Goal: Information Seeking & Learning: Find specific fact

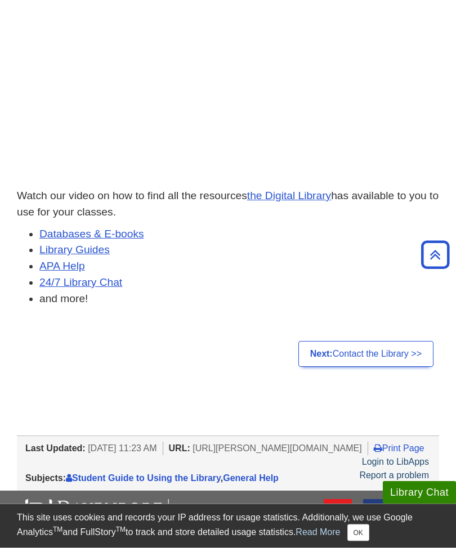
scroll to position [292, 0]
click at [62, 230] on link "Databases & E-books" at bounding box center [91, 234] width 105 height 12
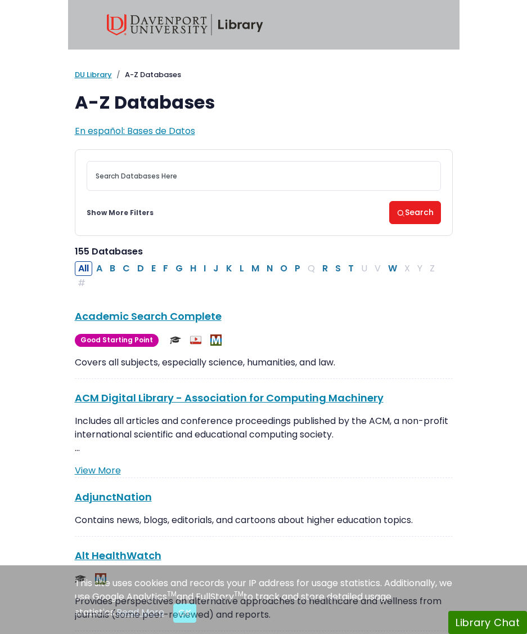
scroll to position [10, 0]
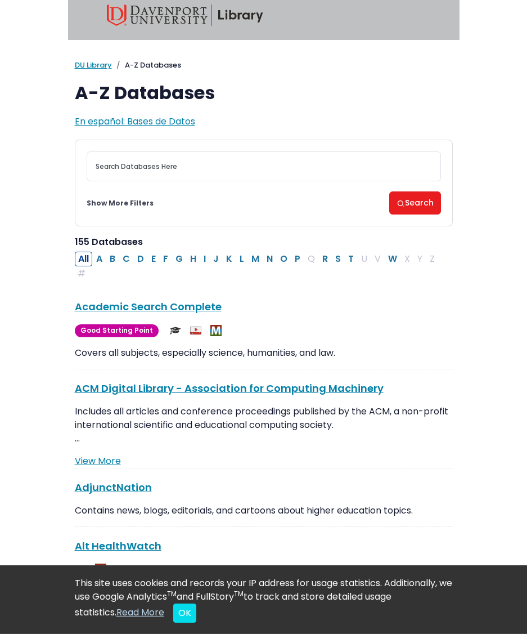
click at [291, 274] on div "All A B C D E F G H I J K L M N O P Q R S T U V W X Y Z #" at bounding box center [264, 266] width 378 height 29
click at [292, 261] on button "P" at bounding box center [298, 259] width 12 height 15
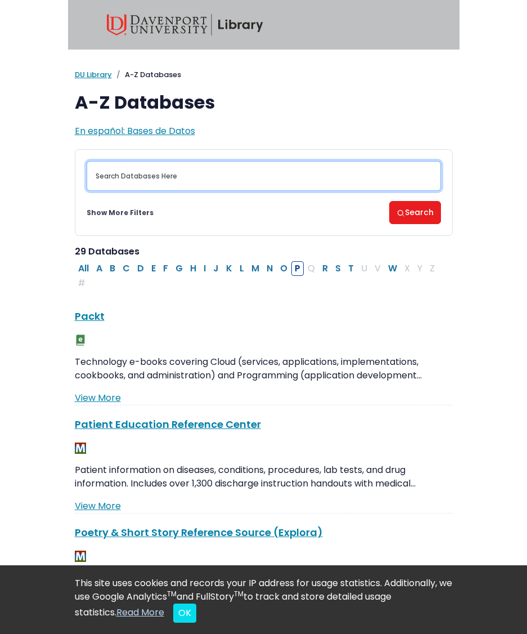
click at [234, 180] on input "Search database by title or keyword" at bounding box center [264, 176] width 355 height 30
type input "Practice the art of leadership"
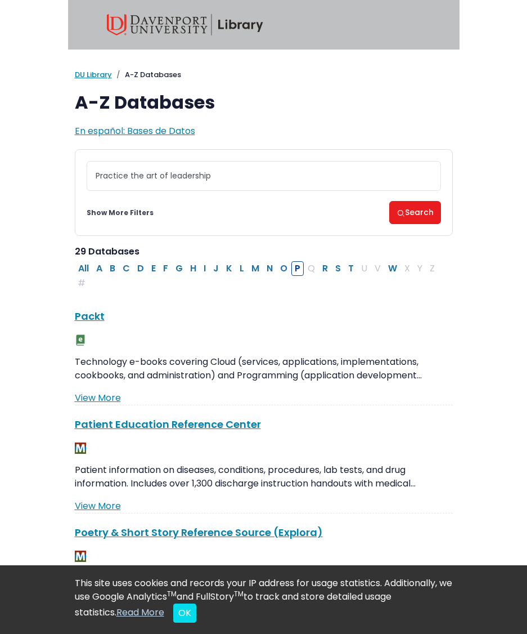
click at [426, 212] on button "Search" at bounding box center [416, 212] width 52 height 23
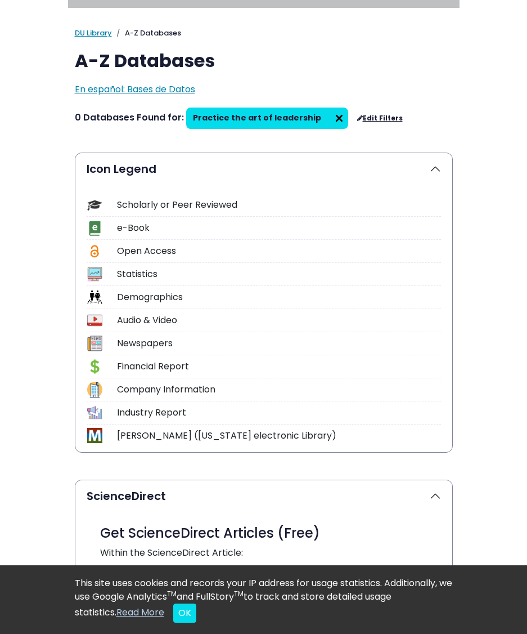
scroll to position [39, 0]
